Goal: Task Accomplishment & Management: Use online tool/utility

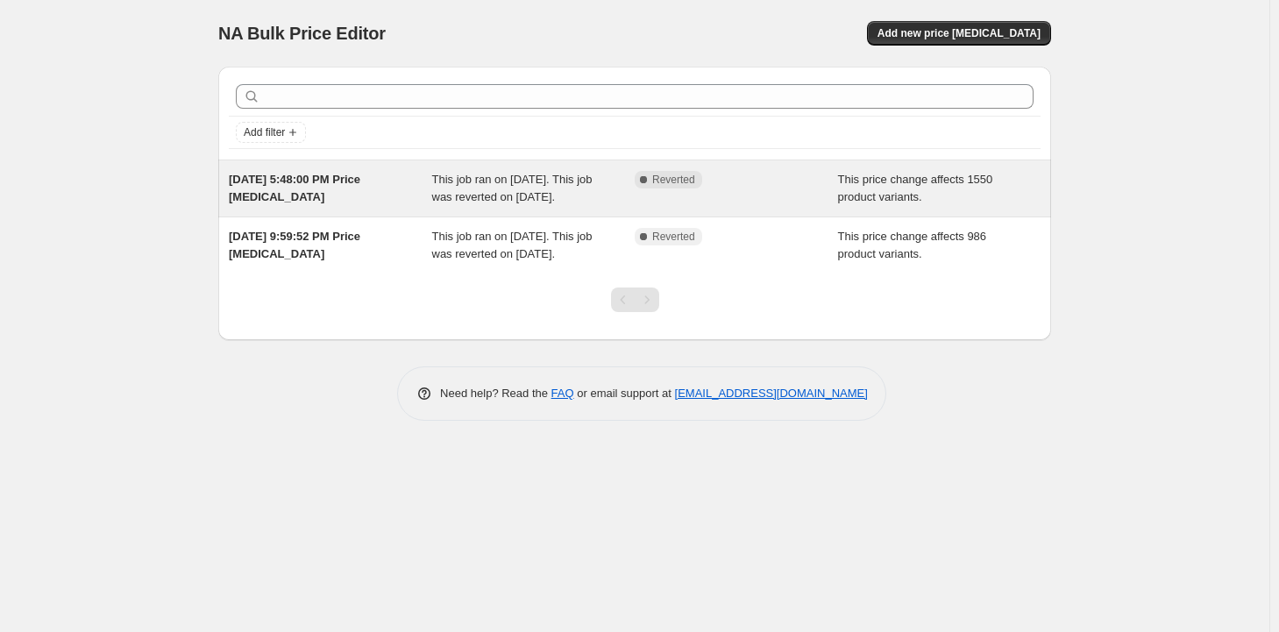
click at [528, 187] on div "This job ran on [DATE]. This job was reverted on [DATE]." at bounding box center [533, 188] width 203 height 35
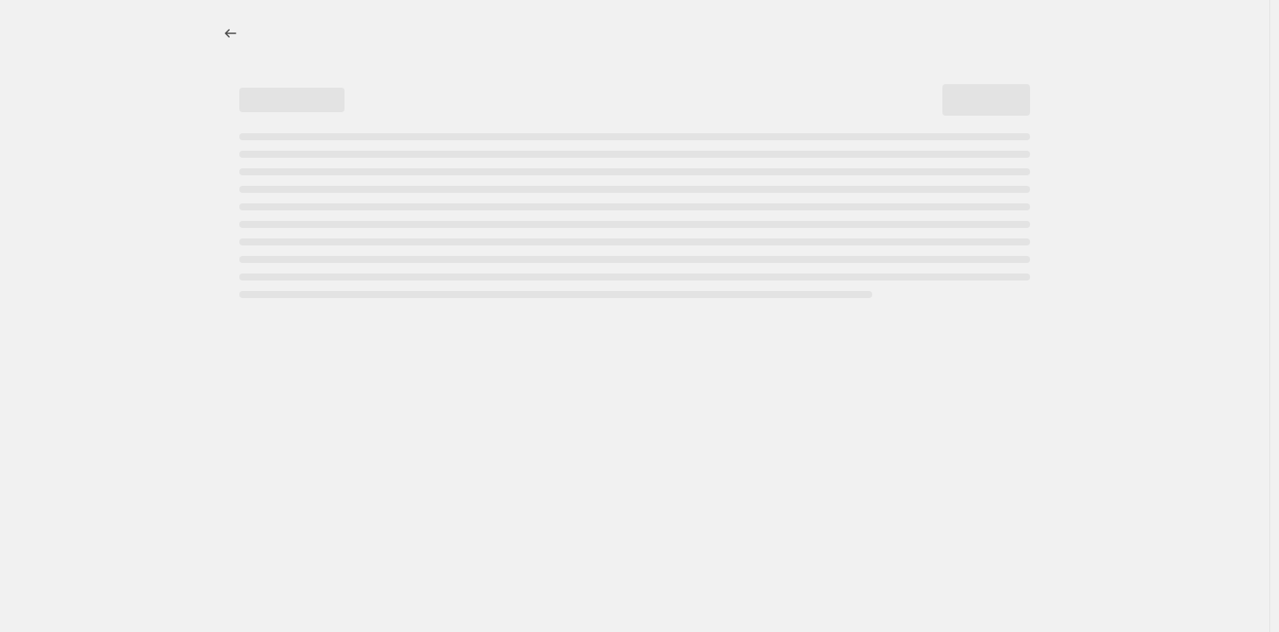
select select "margin"
select select "remove"
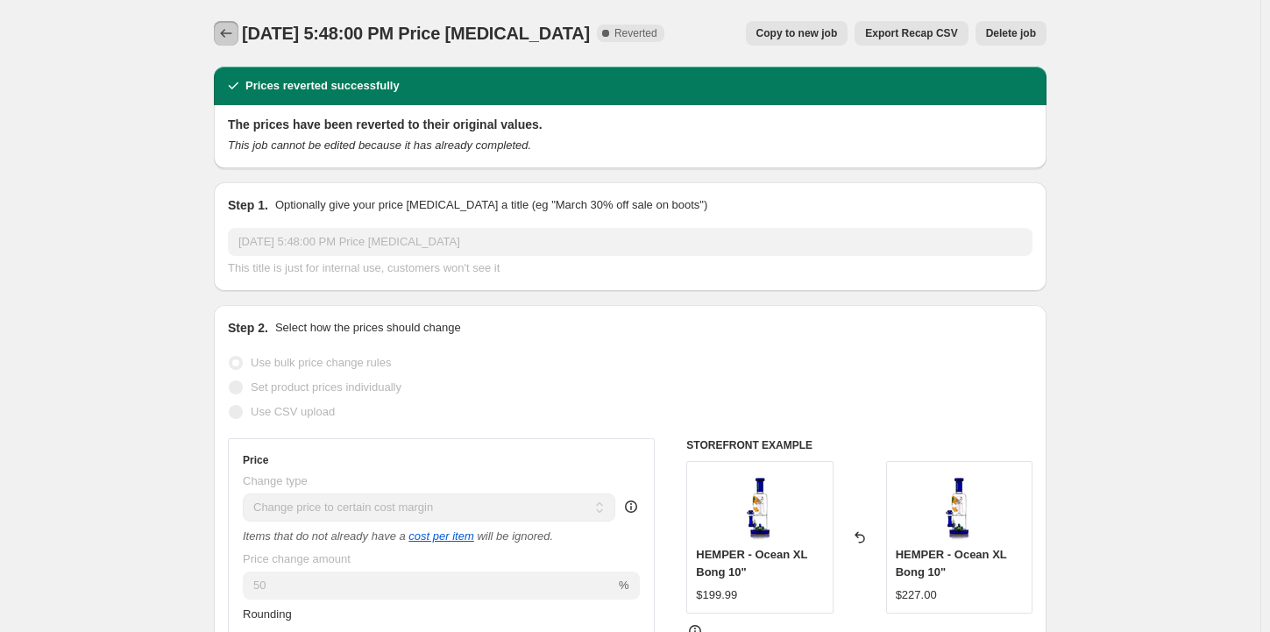
click at [235, 31] on icon "Price change jobs" at bounding box center [226, 34] width 18 height 18
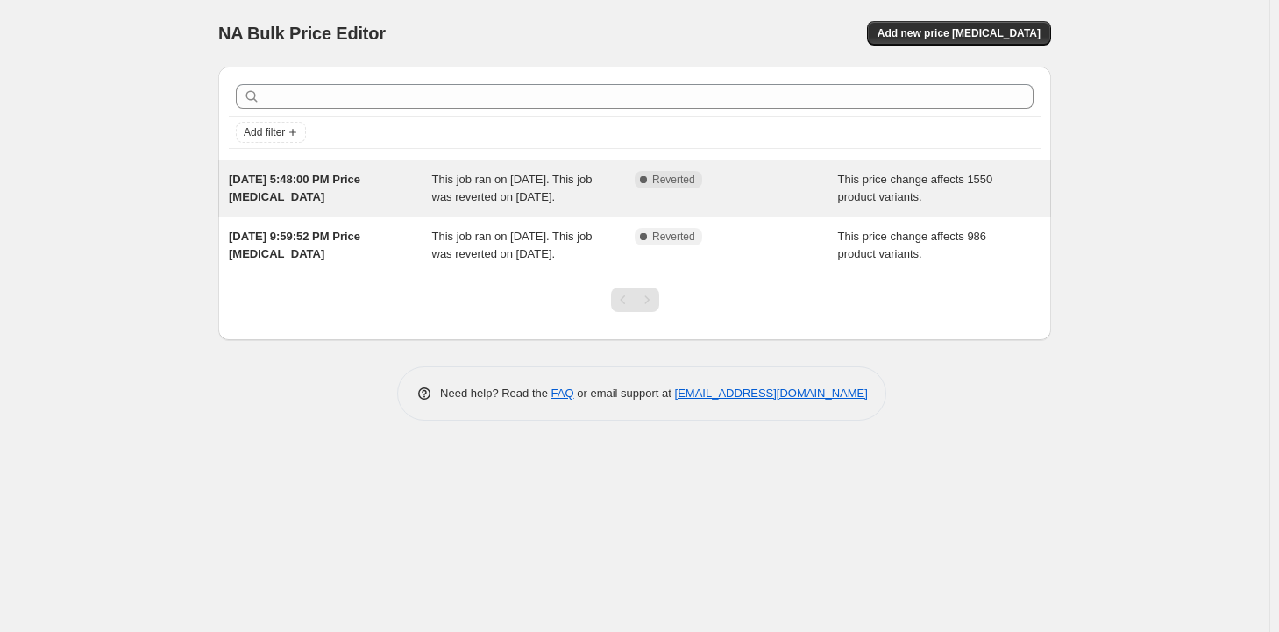
click at [568, 189] on span "This job ran on [DATE]. This job was reverted on [DATE]." at bounding box center [512, 188] width 160 height 31
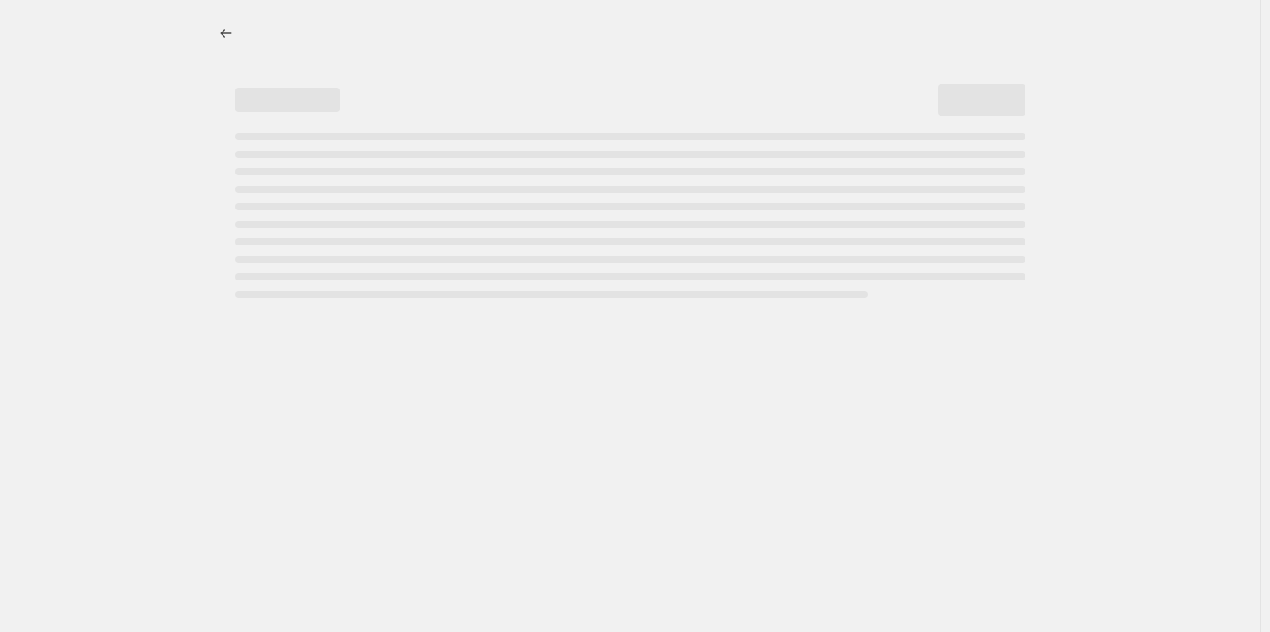
select select "margin"
select select "remove"
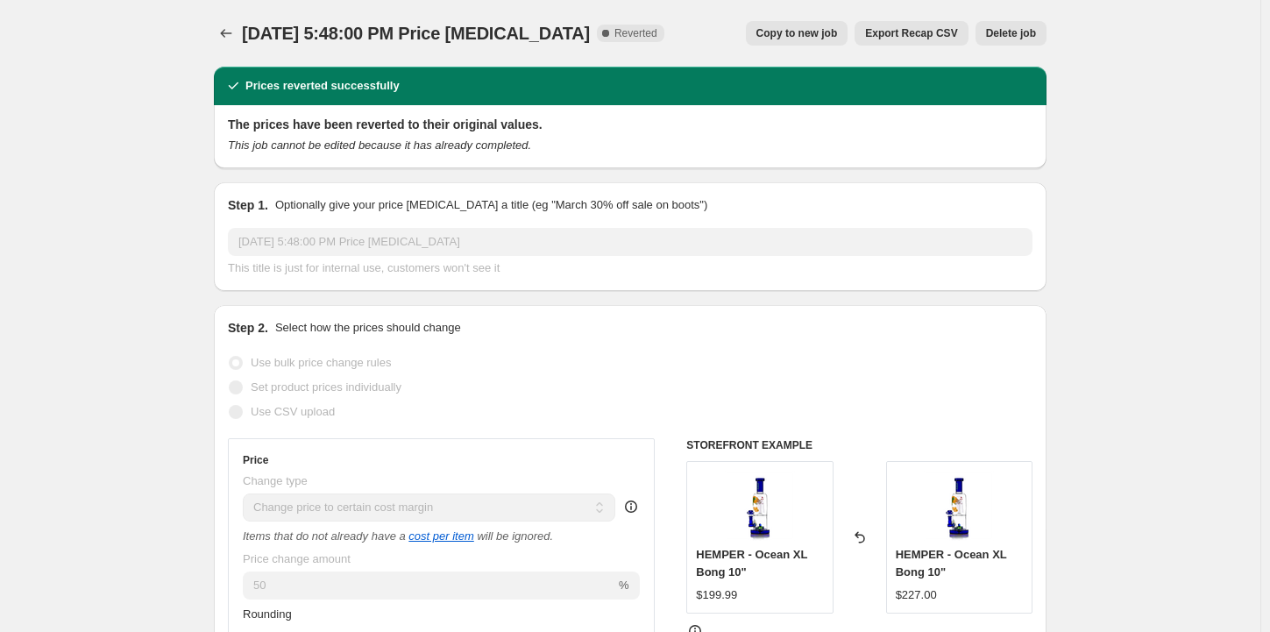
click at [1012, 39] on span "Delete job" at bounding box center [1011, 33] width 50 height 14
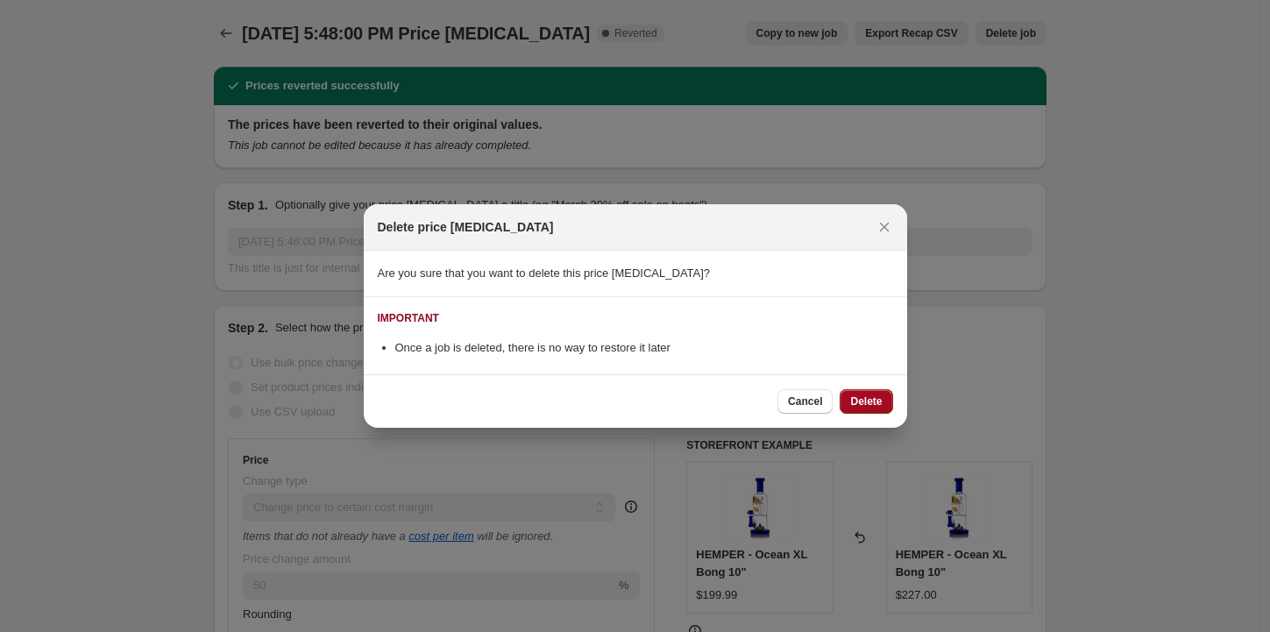
click at [865, 400] on span "Delete" at bounding box center [867, 402] width 32 height 14
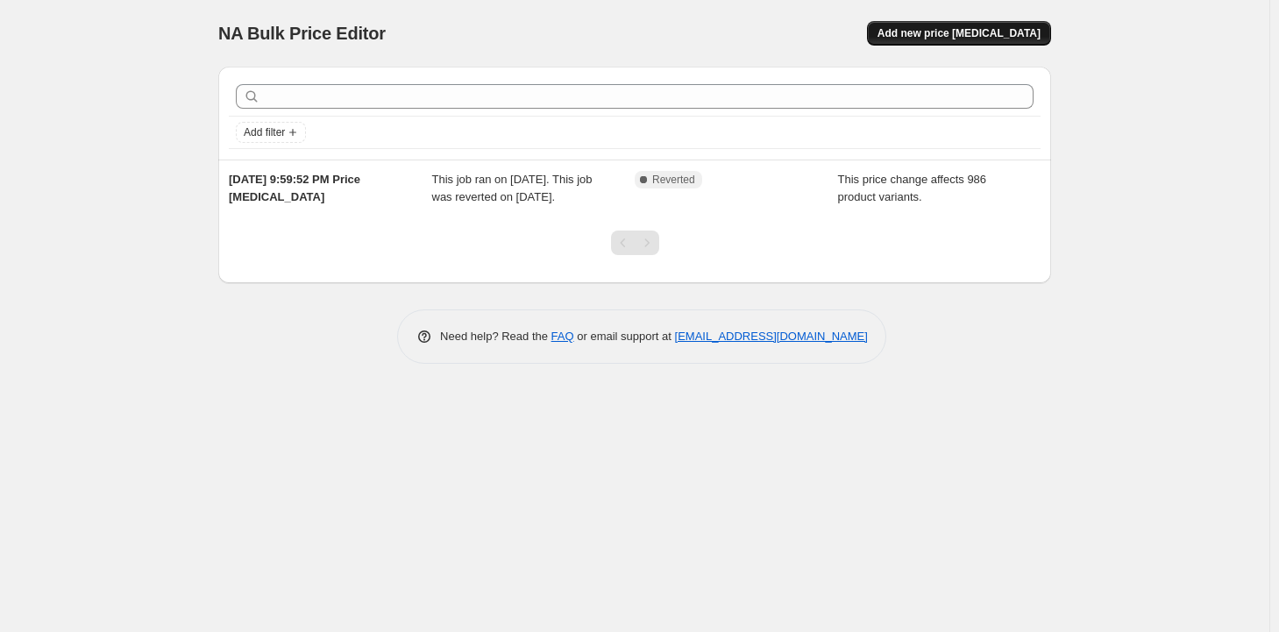
click at [1015, 32] on span "Add new price [MEDICAL_DATA]" at bounding box center [959, 33] width 163 height 14
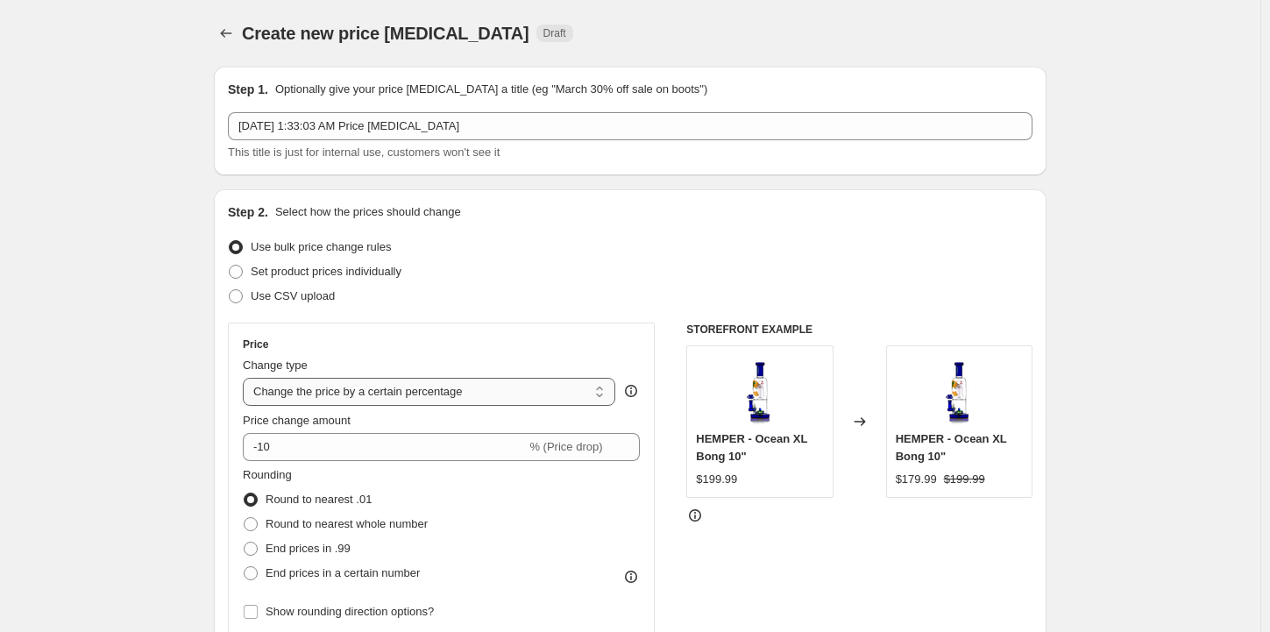
click at [479, 390] on select "Change the price to a certain amount Change the price by a certain amount Chang…" at bounding box center [429, 392] width 373 height 28
select select "margin"
type input "50"
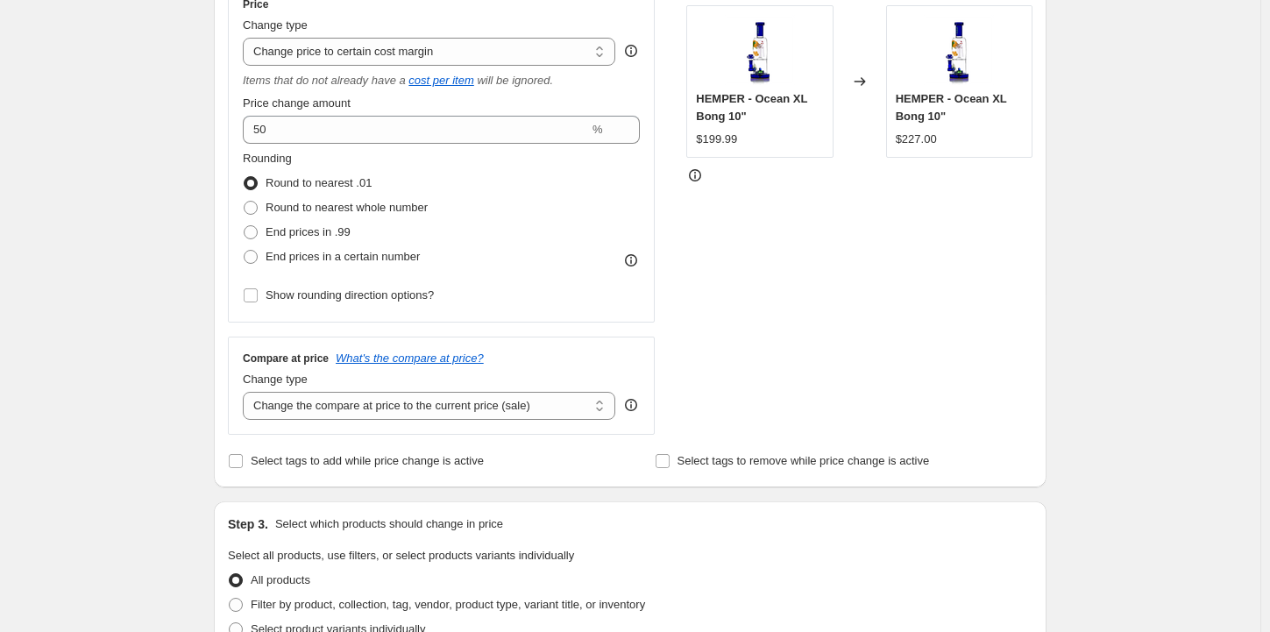
scroll to position [351, 0]
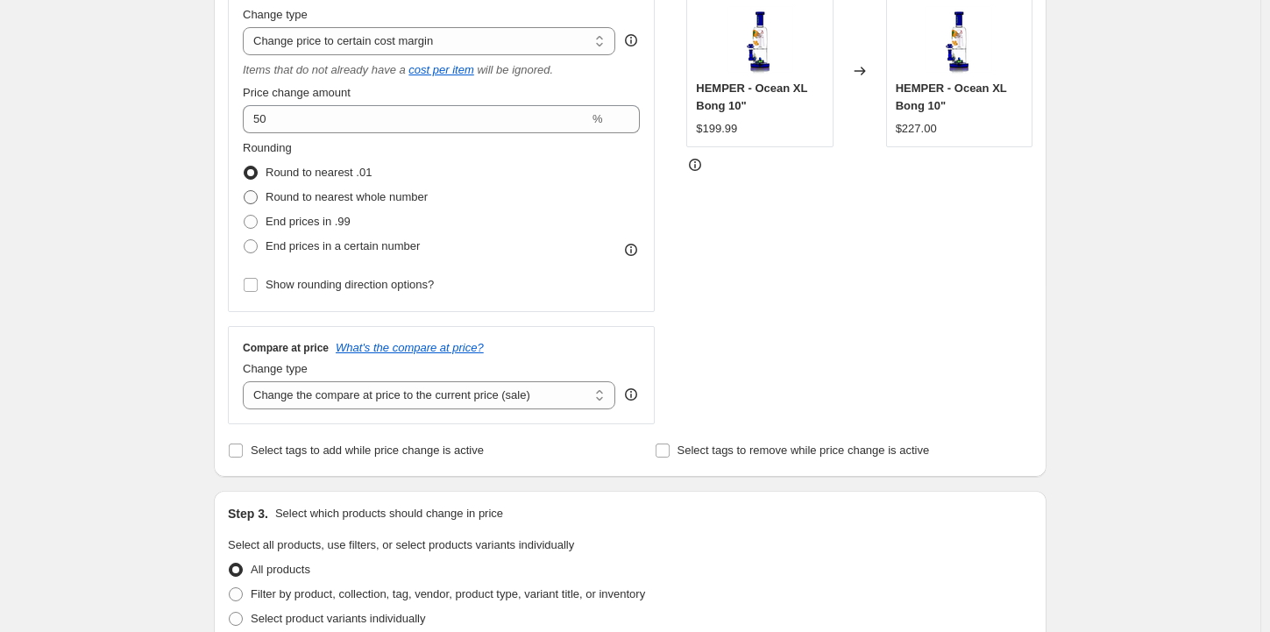
click at [396, 194] on span "Round to nearest whole number" at bounding box center [347, 196] width 162 height 13
click at [245, 191] on input "Round to nearest whole number" at bounding box center [244, 190] width 1 height 1
radio input "true"
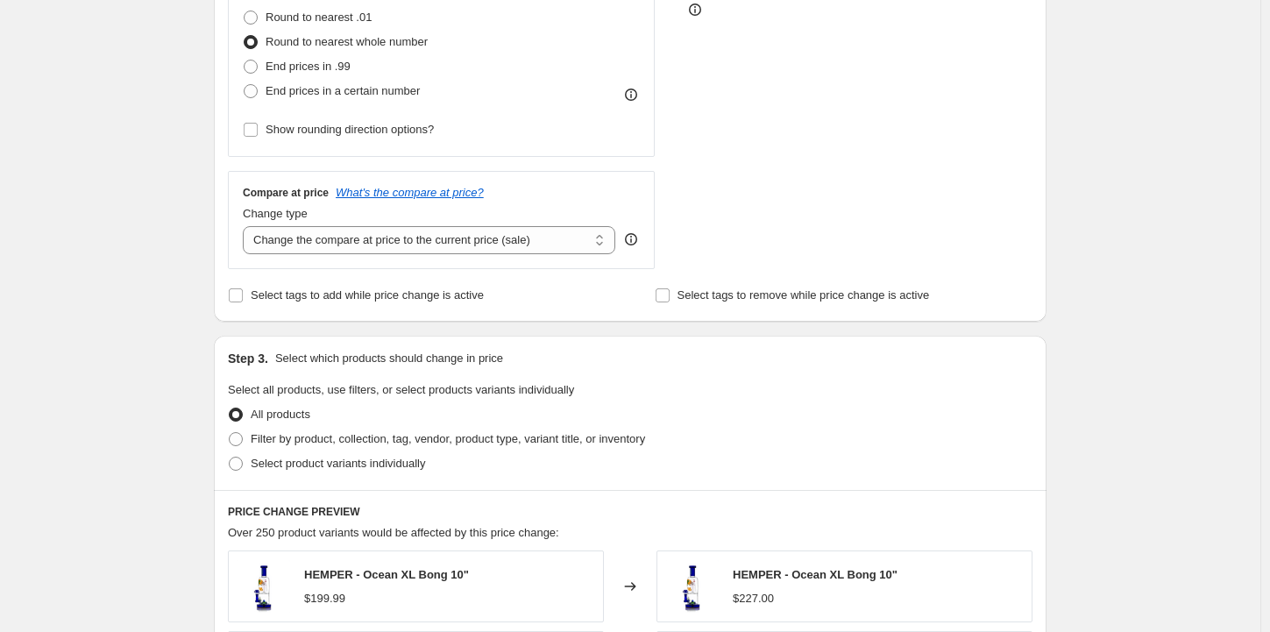
scroll to position [526, 0]
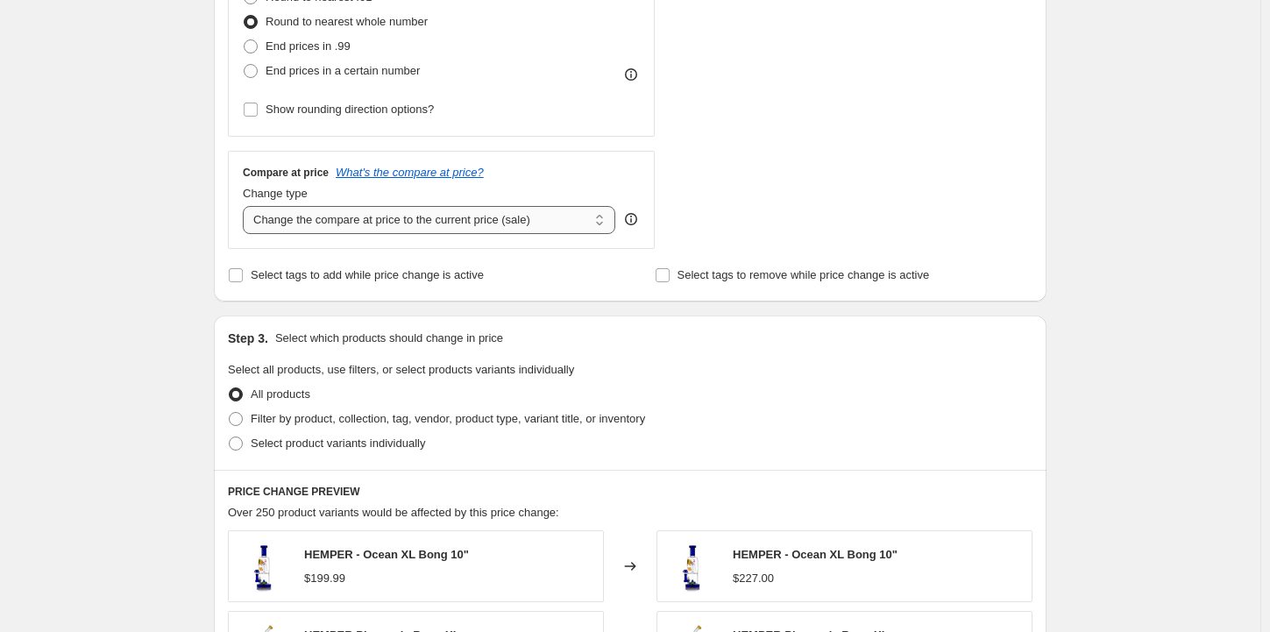
click at [572, 217] on select "Change the compare at price to the current price (sale) Change the compare at p…" at bounding box center [429, 220] width 373 height 28
select select "remove"
click at [247, 206] on select "Change the compare at price to the current price (sale) Change the compare at p…" at bounding box center [429, 220] width 373 height 28
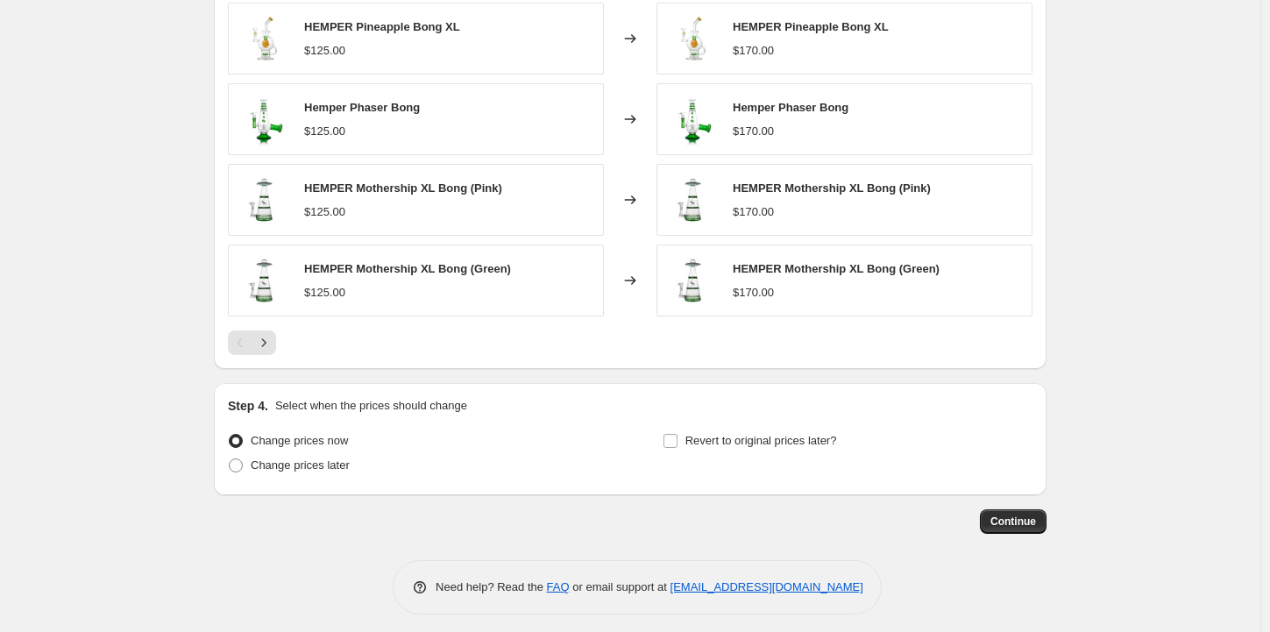
scroll to position [1140, 0]
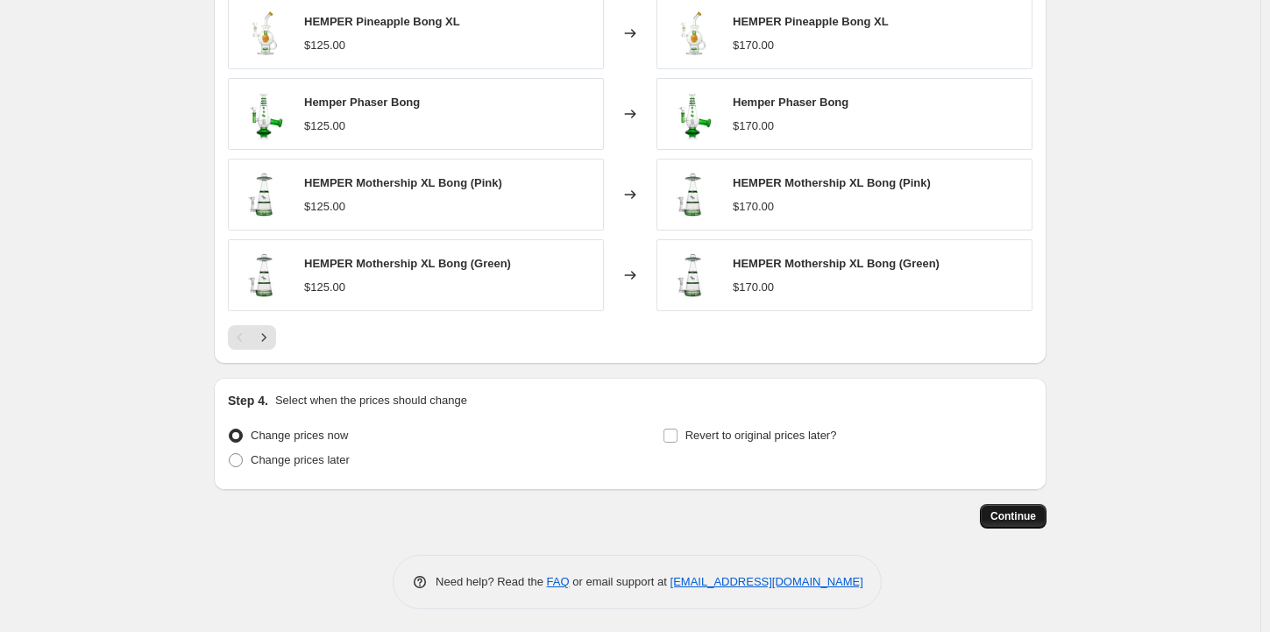
click at [1015, 518] on span "Continue" at bounding box center [1014, 516] width 46 height 14
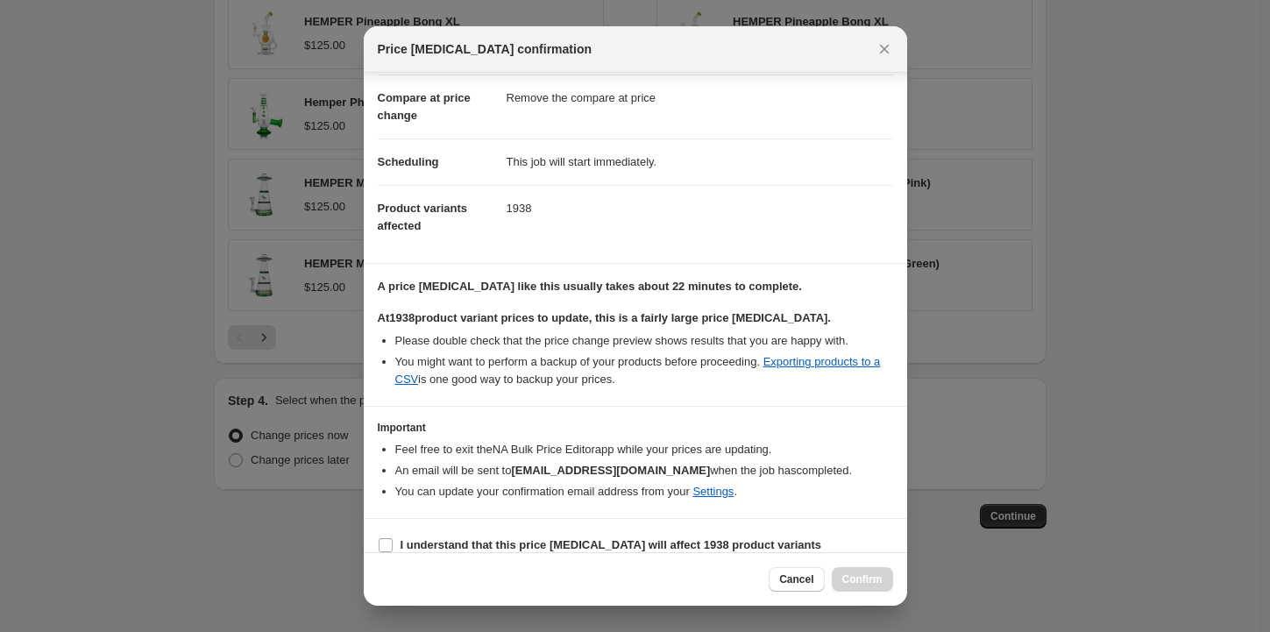
scroll to position [91, 0]
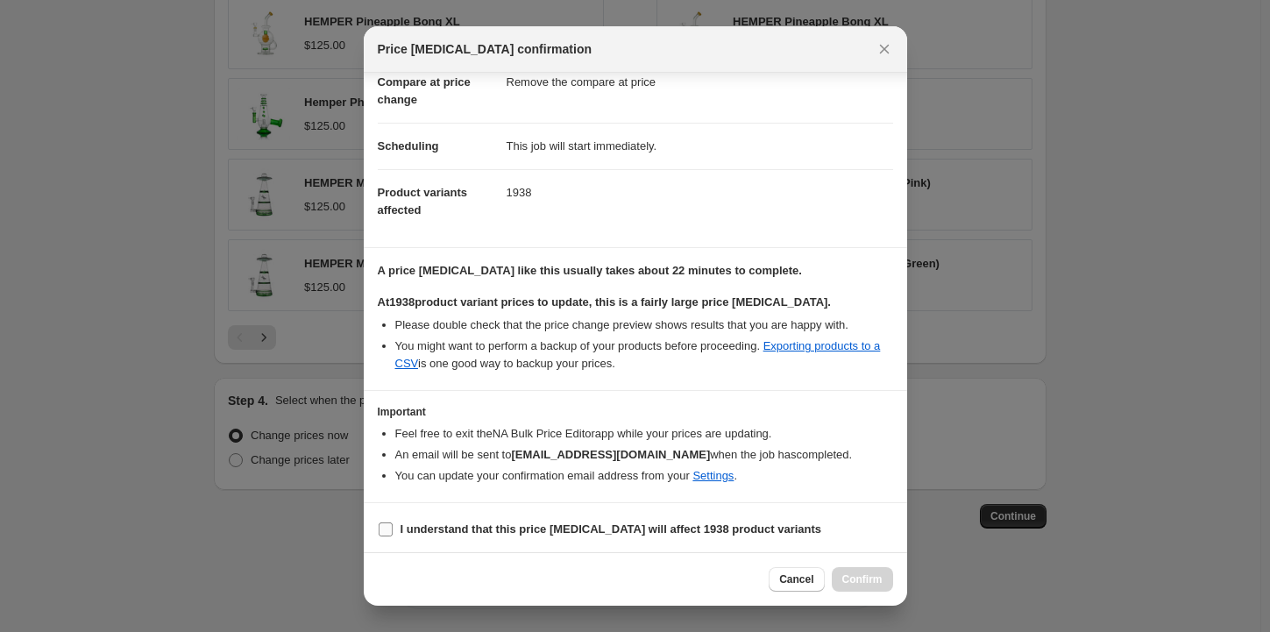
click at [386, 523] on input "I understand that this price [MEDICAL_DATA] will affect 1938 product variants" at bounding box center [386, 530] width 14 height 14
checkbox input "true"
click at [850, 581] on span "Confirm" at bounding box center [863, 580] width 40 height 14
